Goal: Navigation & Orientation: Find specific page/section

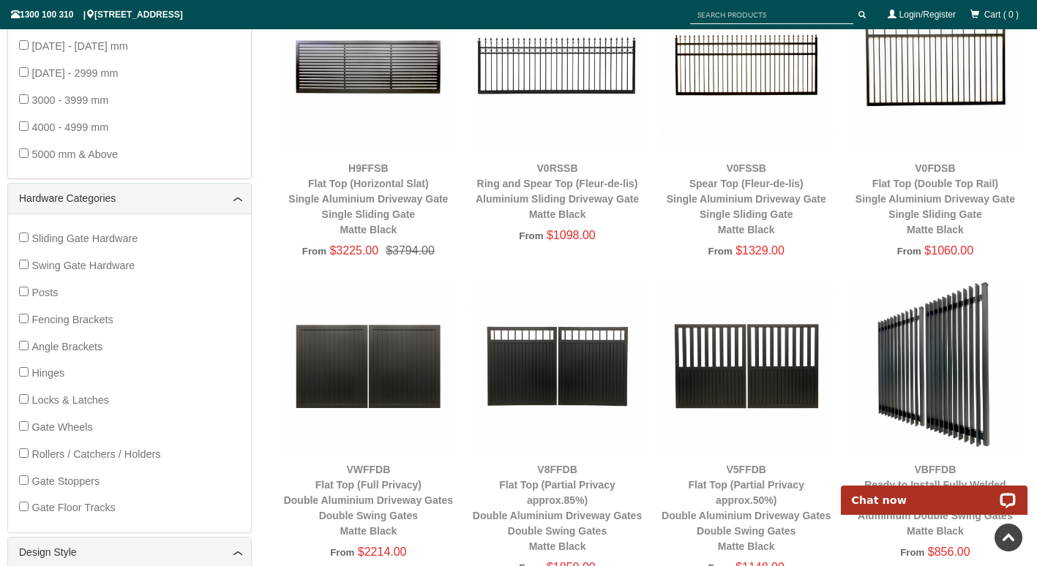
scroll to position [591, 0]
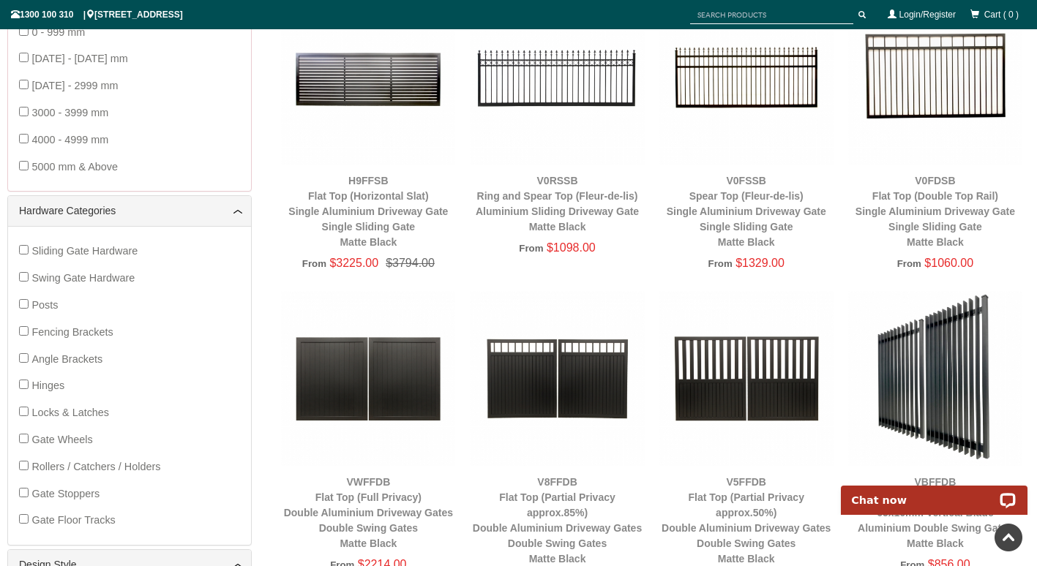
click at [41, 278] on span "Swing Gate Hardware" at bounding box center [82, 278] width 103 height 12
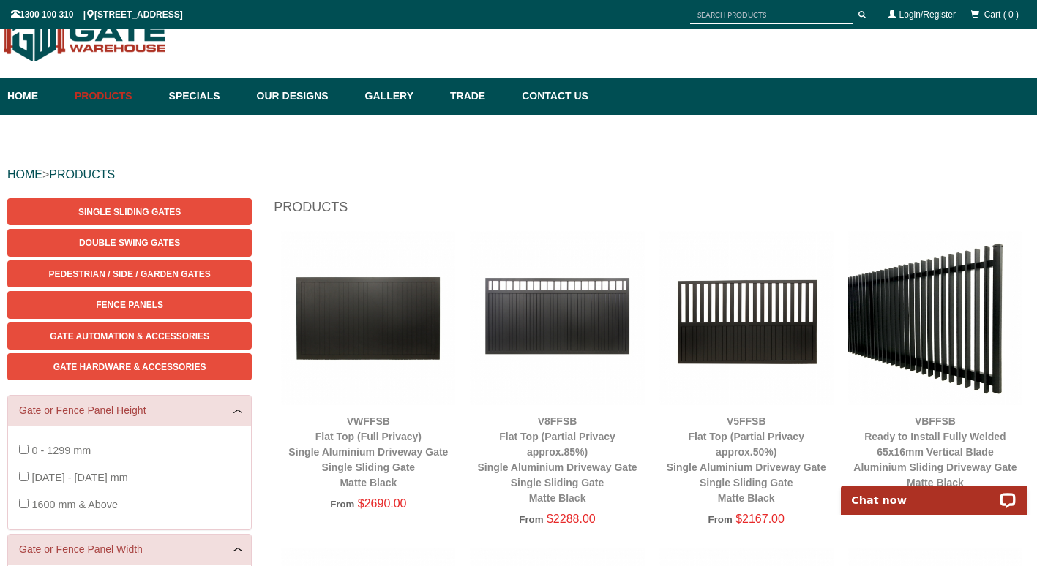
scroll to position [37, 0]
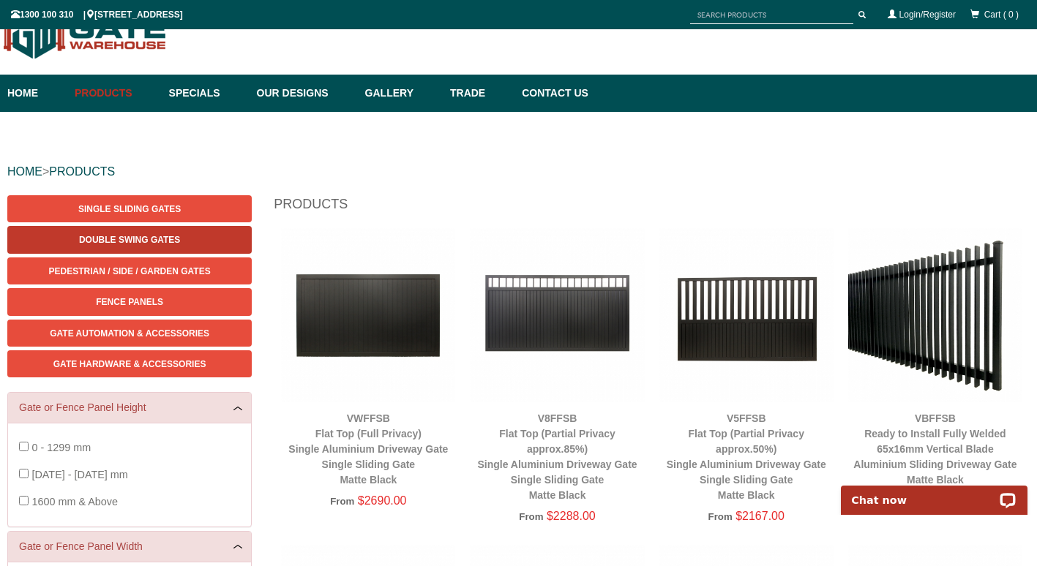
click at [70, 245] on link "Double Swing Gates" at bounding box center [129, 239] width 244 height 27
click at [70, 244] on link "Double Swing Gates" at bounding box center [129, 239] width 244 height 27
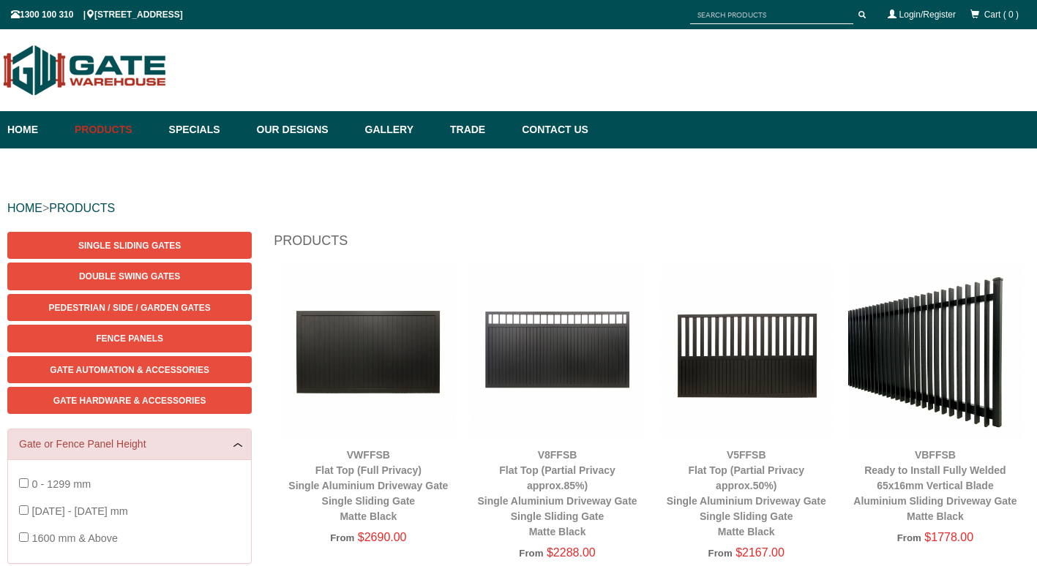
scroll to position [37, 0]
